Goal: Task Accomplishment & Management: Complete application form

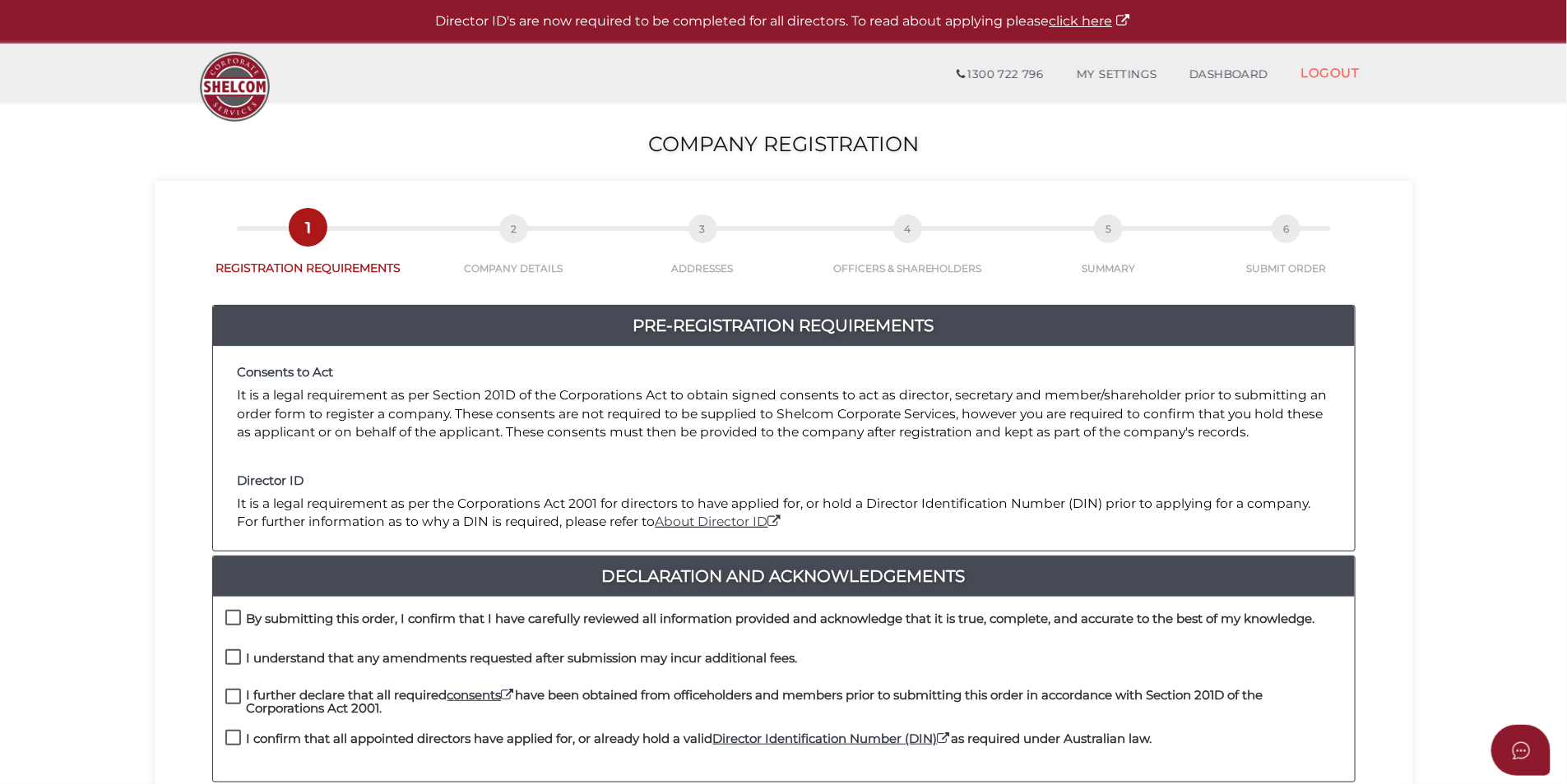
click at [236, 617] on label "By submitting this order, I confirm that I have carefully reviewed all informat…" at bounding box center [770, 623] width 1090 height 20
checkbox input "true"
click at [238, 655] on label "I understand that any amendments requested after submission may incur additiona…" at bounding box center [511, 662] width 572 height 20
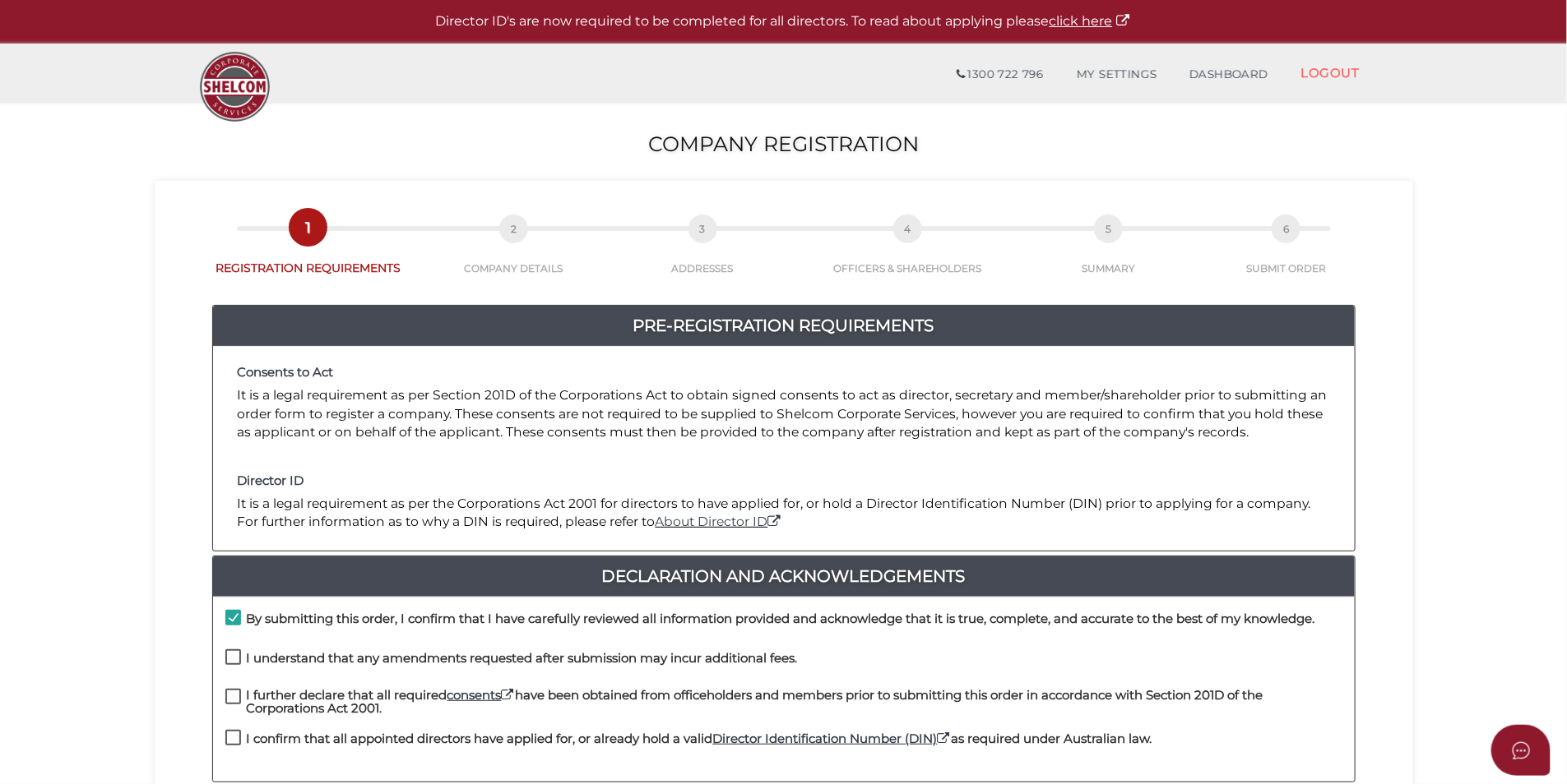
checkbox input "true"
drag, startPoint x: 236, startPoint y: 694, endPoint x: 238, endPoint y: 712, distance: 18.1
click at [236, 694] on label "I further declare that all required consents have been obtained from officehold…" at bounding box center [784, 699] width 1117 height 20
checkbox input "true"
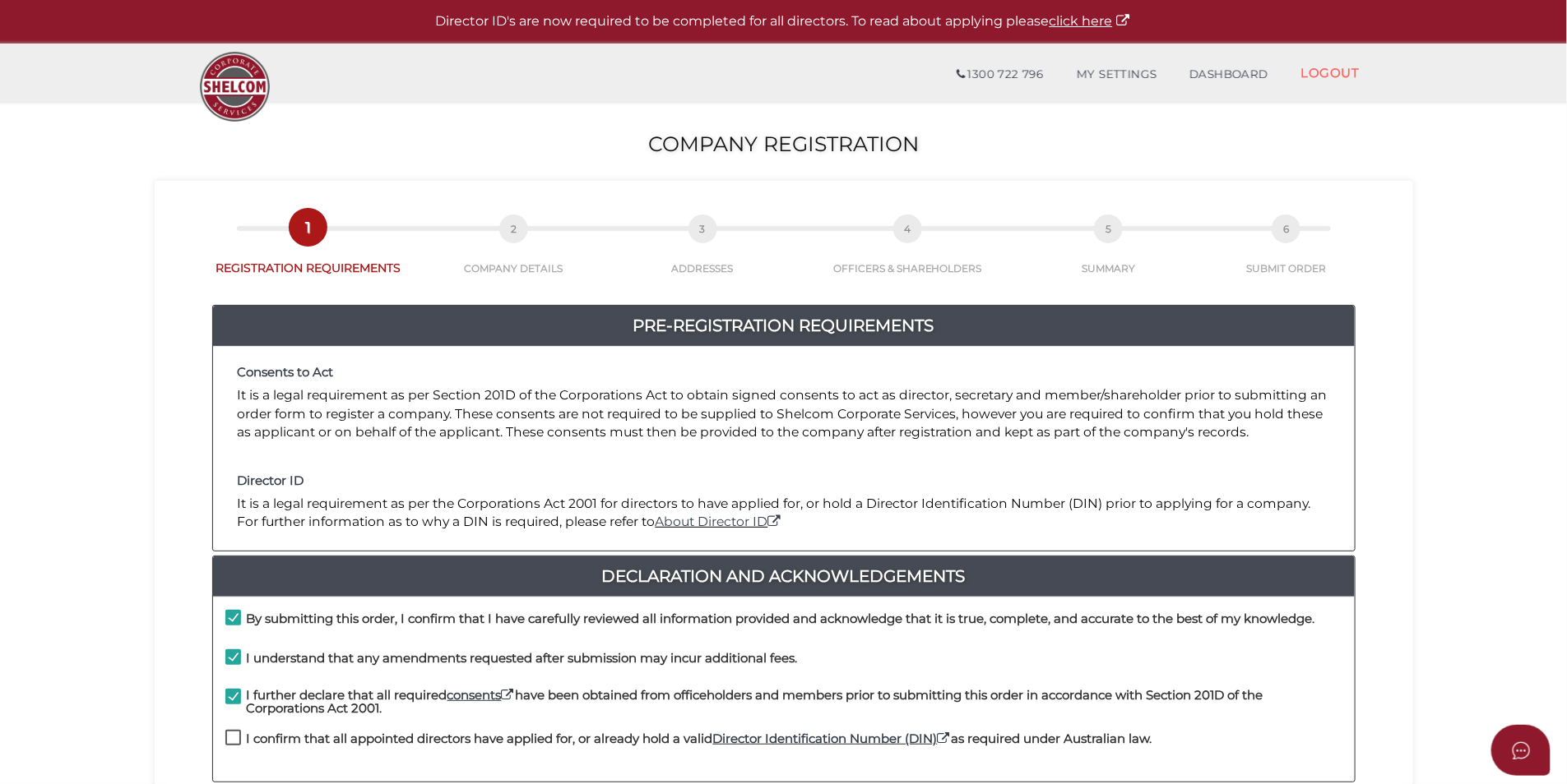
click at [242, 739] on label "I confirm that all appointed directors have applied for, or already hold a vali…" at bounding box center [688, 742] width 927 height 20
checkbox input "true"
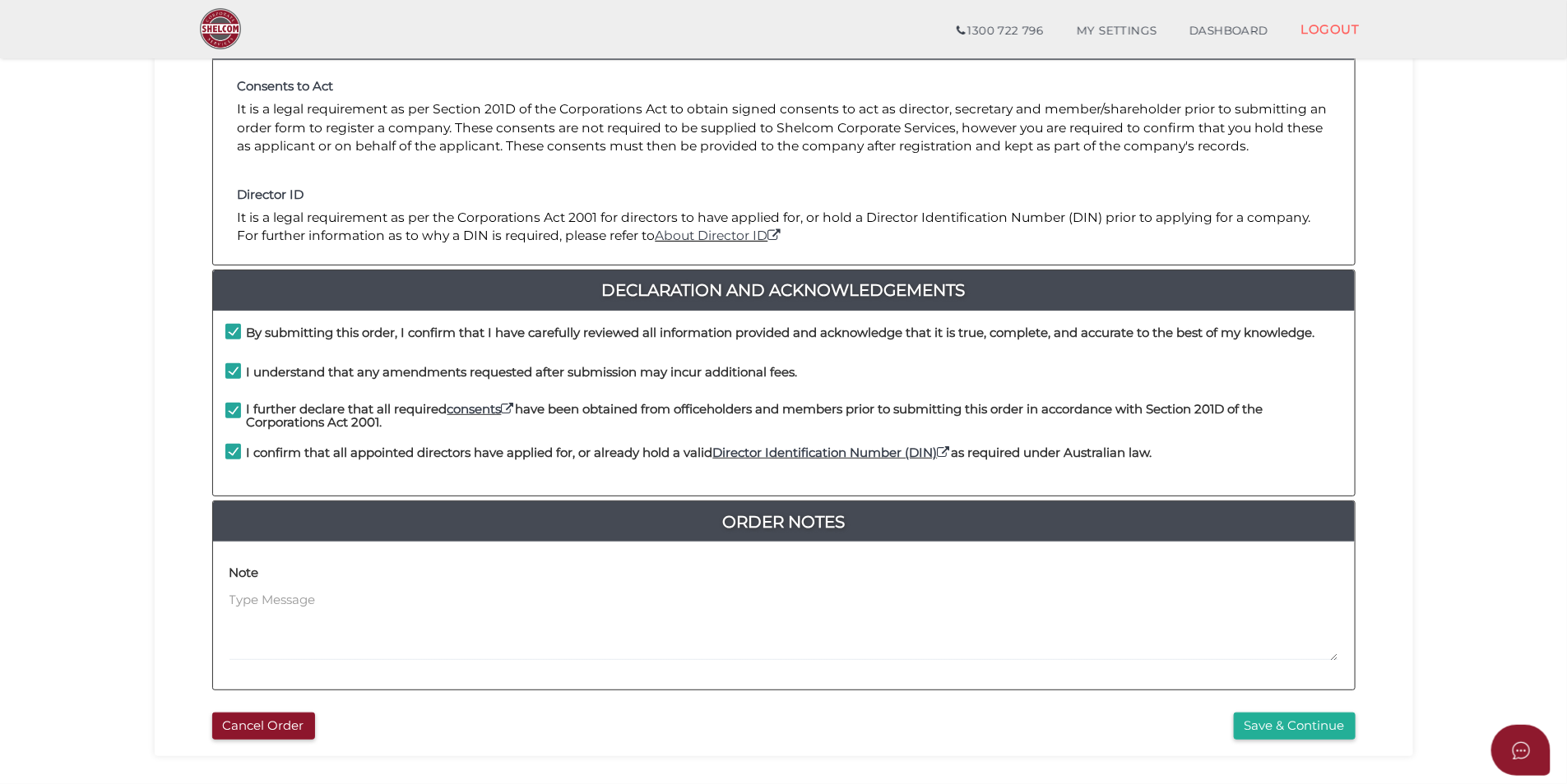
scroll to position [246, 0]
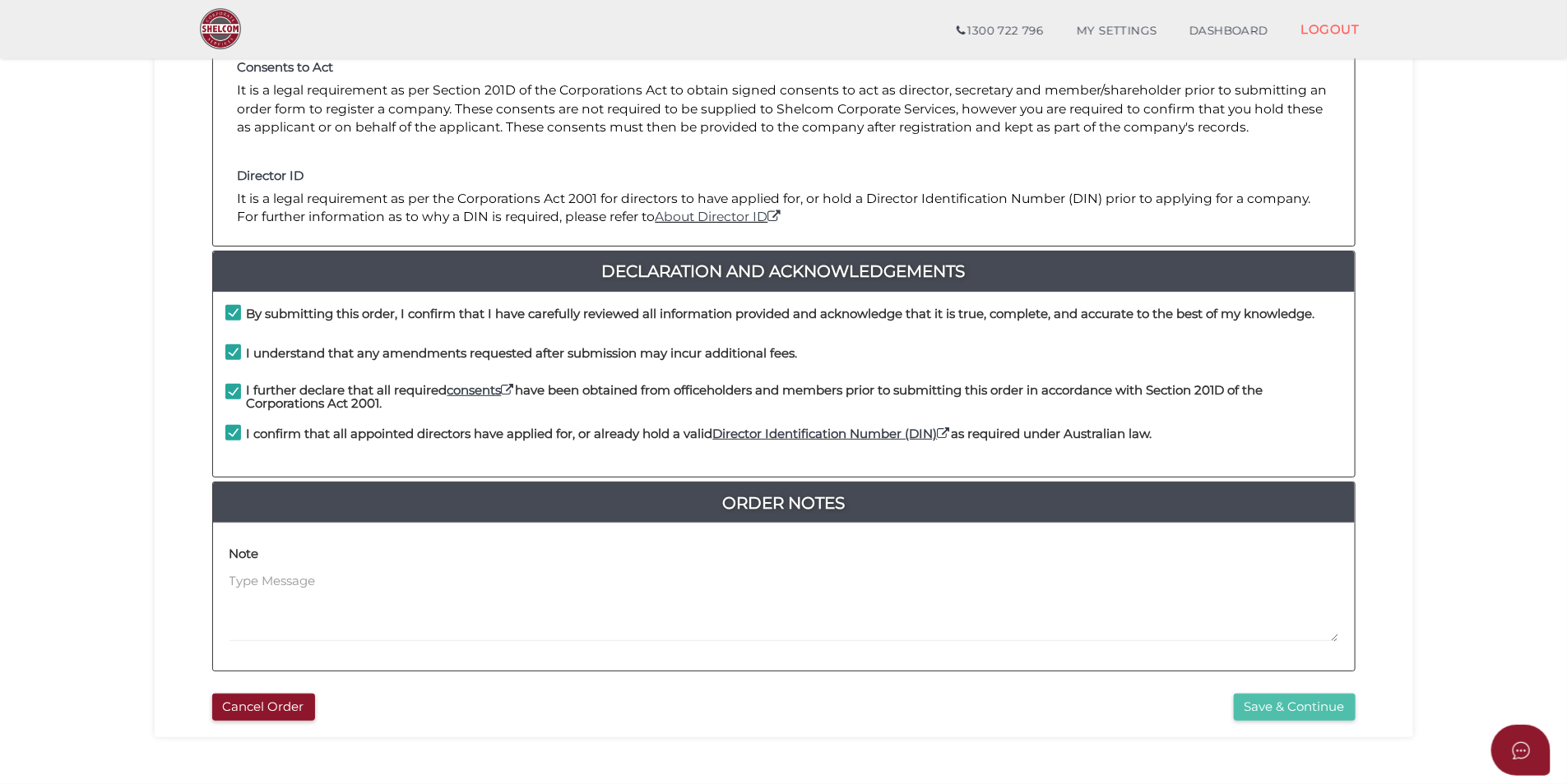
click at [1314, 707] on button "Save & Continue" at bounding box center [1295, 707] width 122 height 27
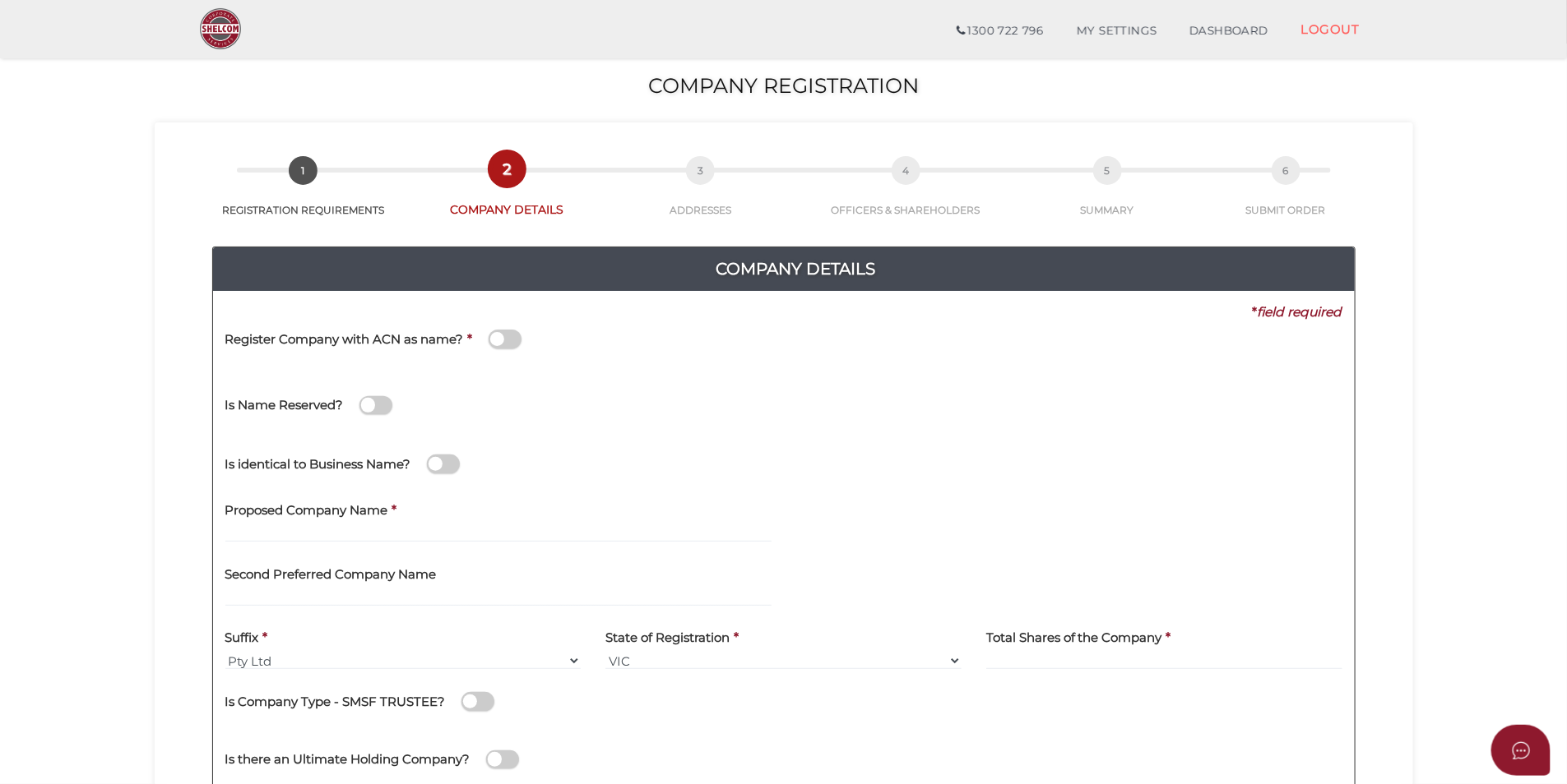
scroll to position [82, 0]
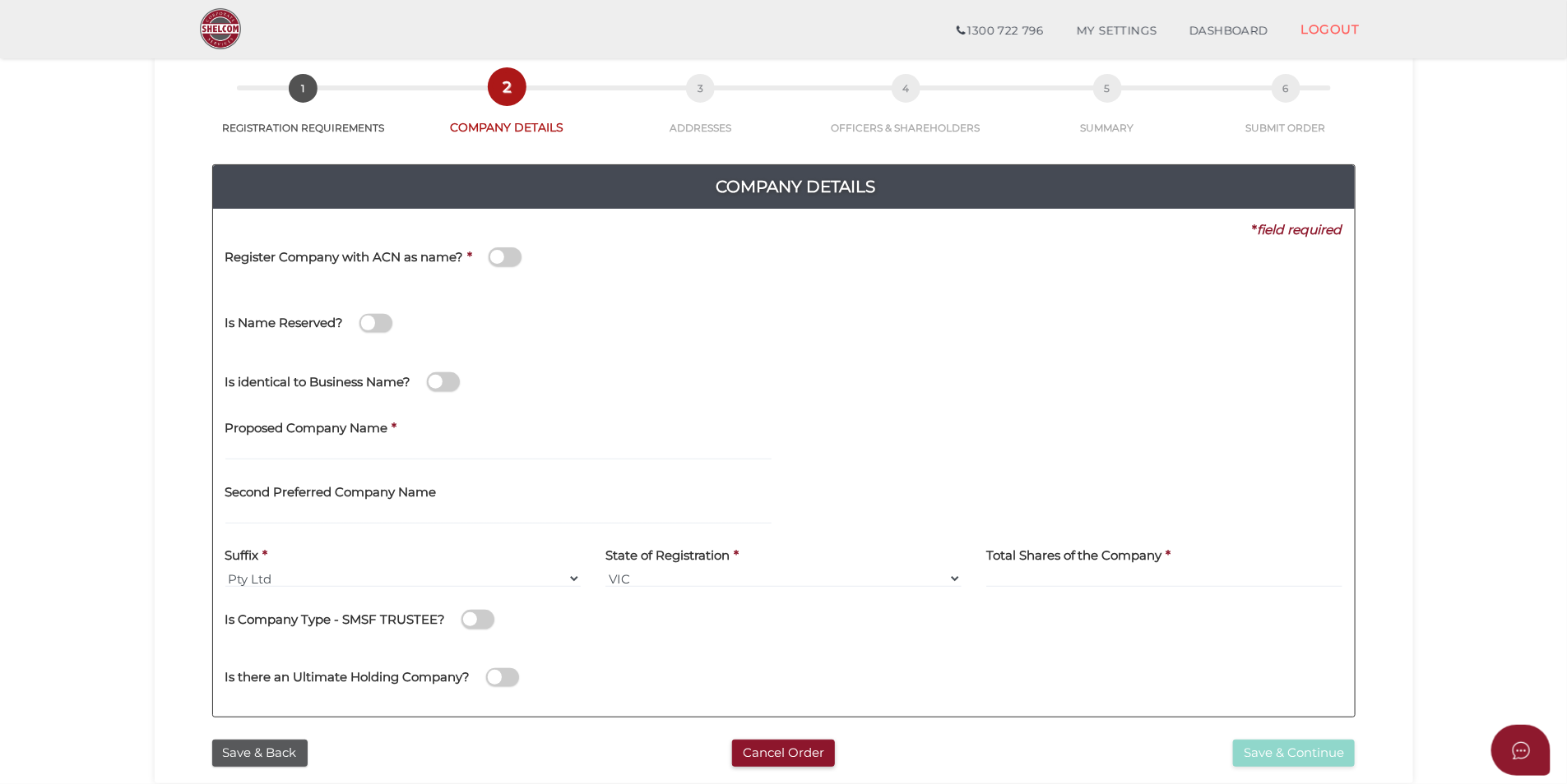
click at [411, 441] on div "Proposed Company Name *" at bounding box center [498, 435] width 546 height 52
click at [419, 445] on input "text" at bounding box center [498, 451] width 546 height 18
click at [427, 510] on input "text" at bounding box center [498, 516] width 546 height 18
drag, startPoint x: 302, startPoint y: 87, endPoint x: 303, endPoint y: 95, distance: 8.1
click at [302, 87] on span "1" at bounding box center [303, 88] width 29 height 29
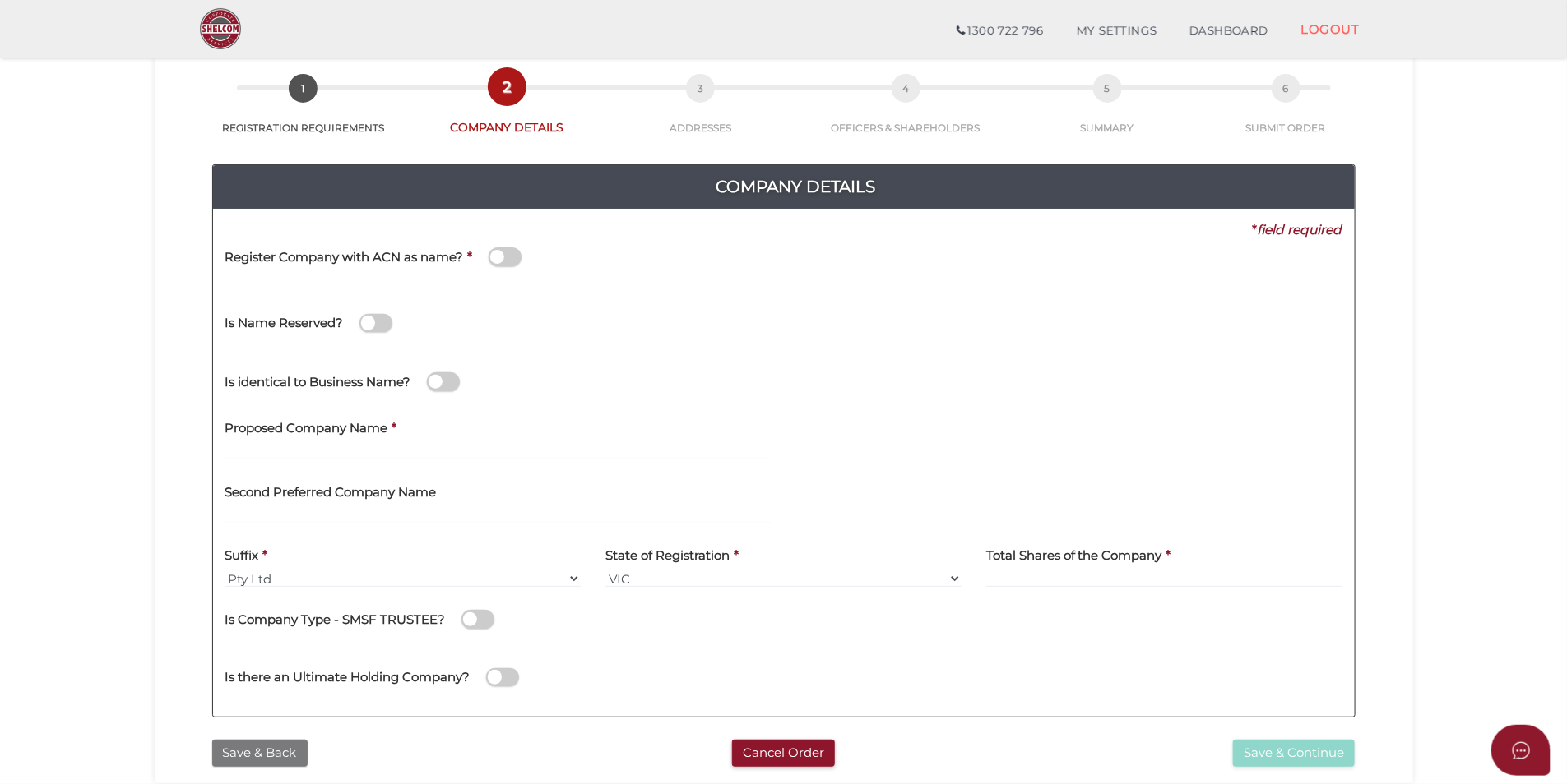
click at [281, 744] on button "Save & Back" at bounding box center [259, 753] width 95 height 27
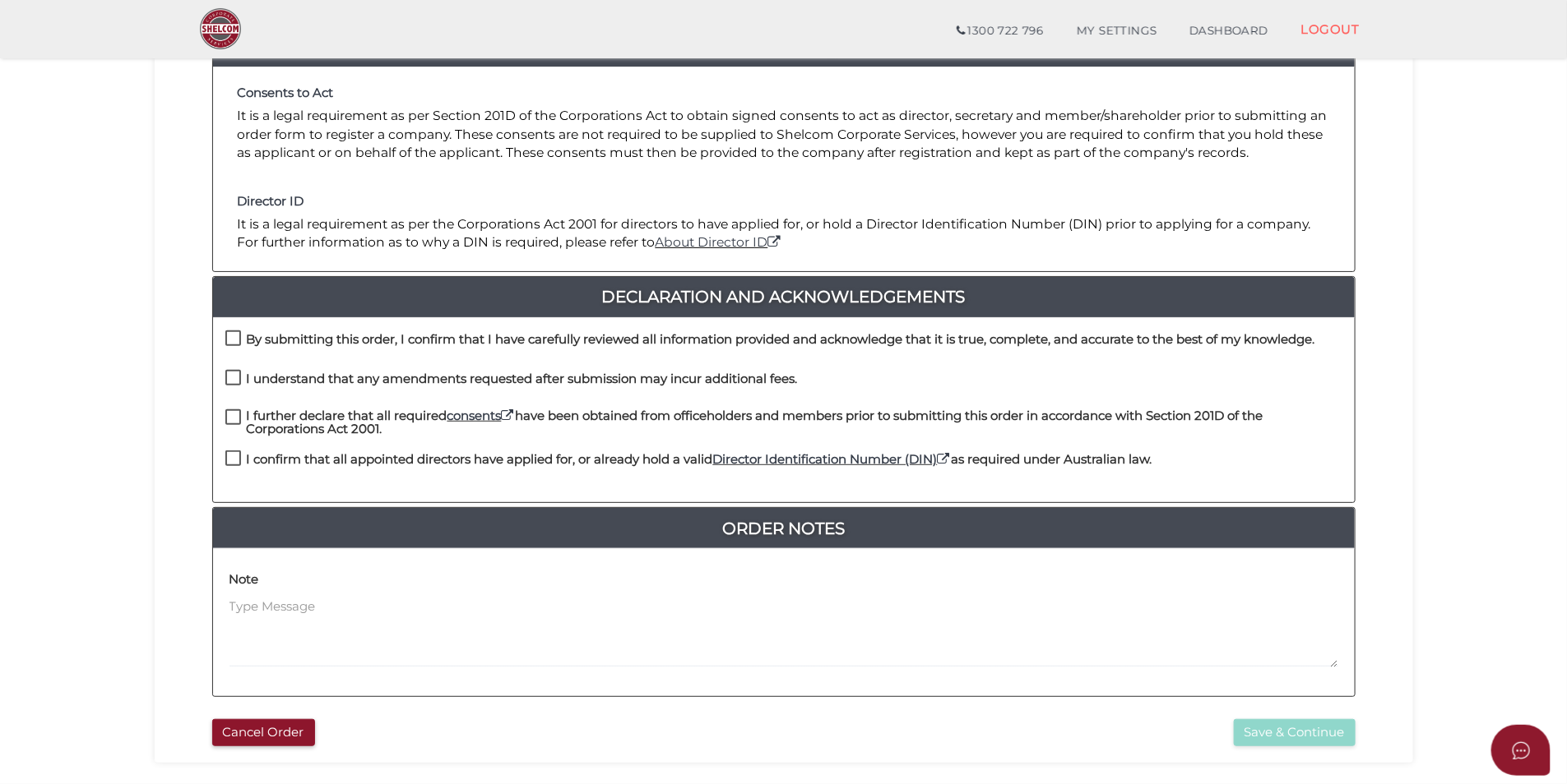
scroll to position [328, 0]
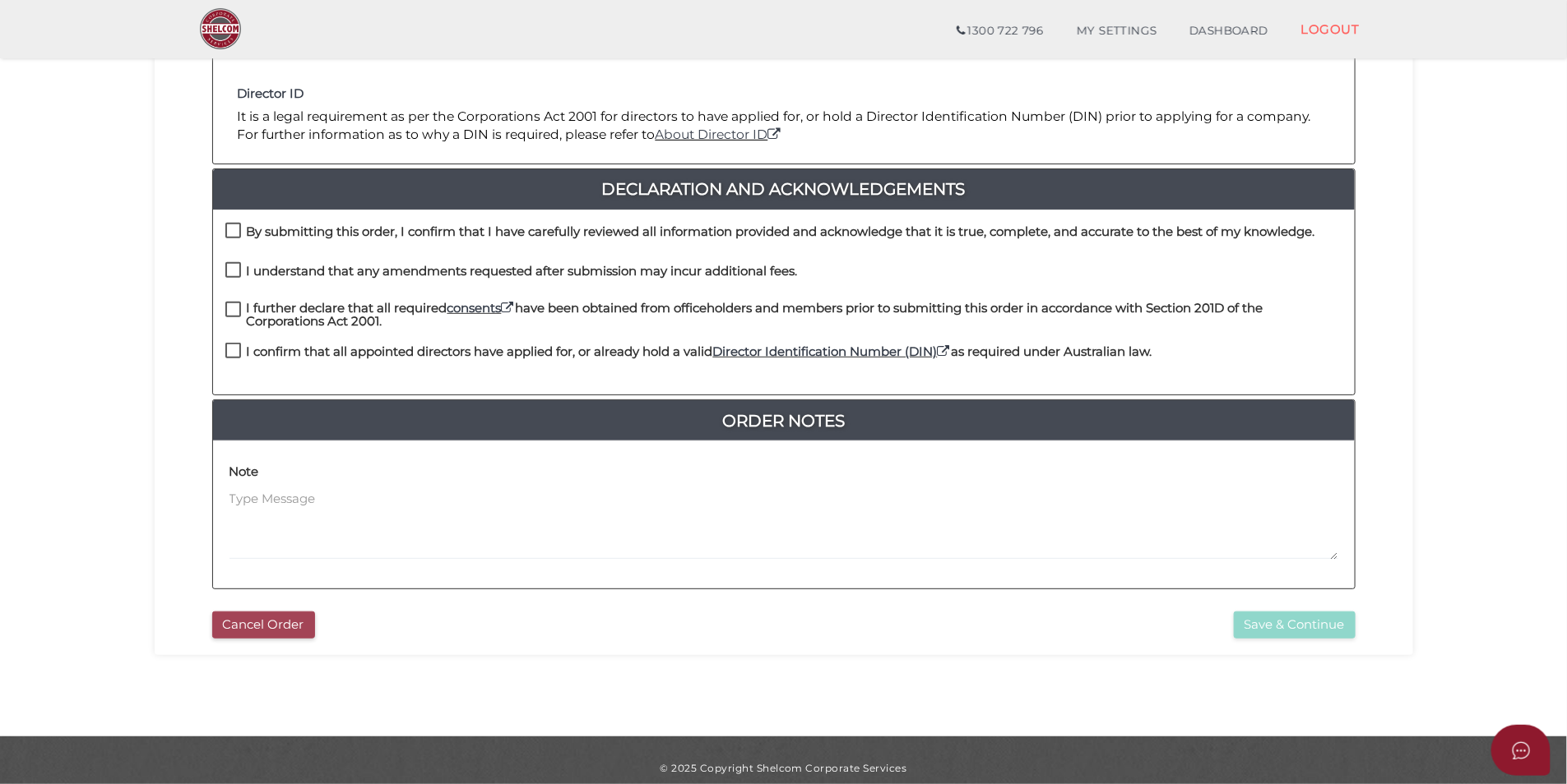
click at [245, 624] on button "Cancel Order" at bounding box center [263, 624] width 102 height 27
